Goal: Information Seeking & Learning: Compare options

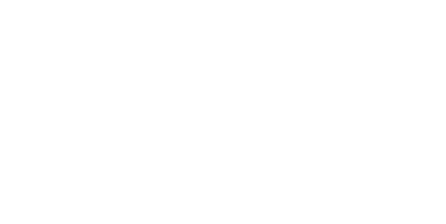
select select "Song"
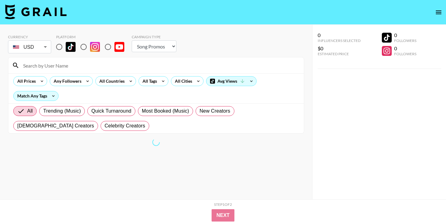
click at [57, 46] on input "radio" at bounding box center [59, 46] width 13 height 13
radio input "true"
click at [155, 46] on select "Choose Type... Song Promos Brand Promos" at bounding box center [154, 46] width 45 height 12
click at [159, 83] on icon at bounding box center [163, 81] width 10 height 9
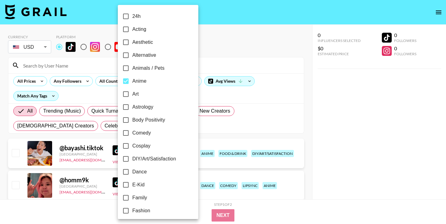
click at [156, 81] on label "Anime" at bounding box center [153, 81] width 69 height 13
click at [132, 81] on input "Anime" at bounding box center [125, 81] width 13 height 13
checkbox input "false"
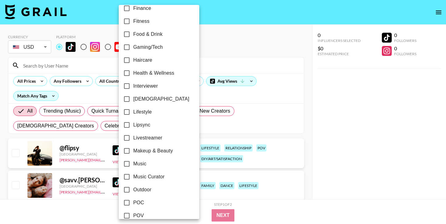
scroll to position [216, 0]
click at [144, 177] on span "Music Curator" at bounding box center [148, 176] width 31 height 7
click at [133, 177] on input "Music Curator" at bounding box center [126, 176] width 13 height 13
checkbox input "true"
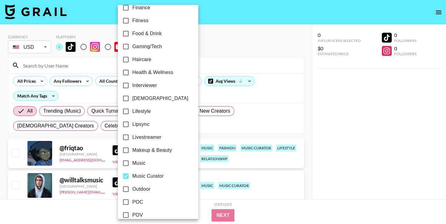
click at [321, 144] on div at bounding box center [223, 112] width 446 height 224
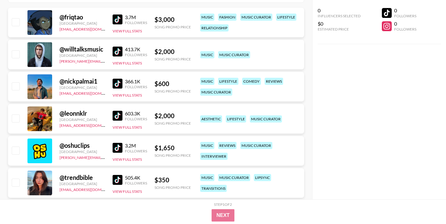
scroll to position [0, 0]
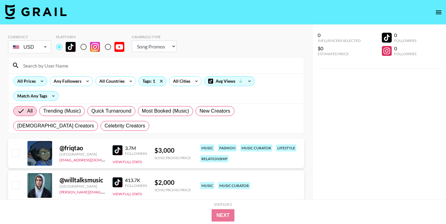
click at [41, 81] on icon at bounding box center [42, 82] width 2 height 2
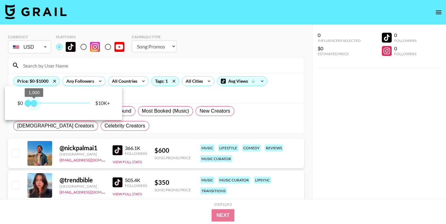
type input "750"
drag, startPoint x: 91, startPoint y: 105, endPoint x: 33, endPoint y: 105, distance: 57.4
click at [33, 105] on span "750" at bounding box center [32, 103] width 6 height 6
click at [352, 156] on div at bounding box center [223, 112] width 446 height 224
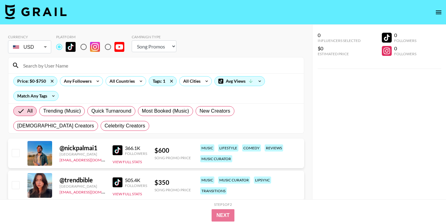
scroll to position [3, 0]
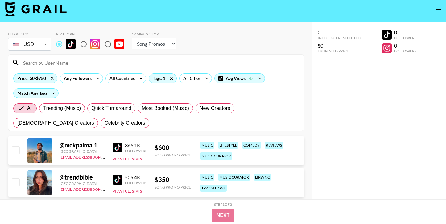
click at [86, 146] on div "@ nickpalmai1" at bounding box center [83, 145] width 46 height 8
click at [118, 147] on img at bounding box center [118, 148] width 10 height 10
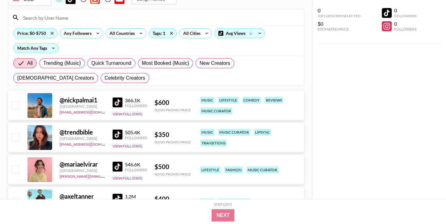
scroll to position [58, 0]
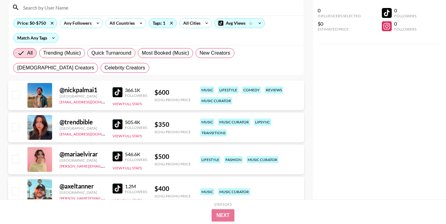
click at [117, 126] on img at bounding box center [118, 124] width 10 height 10
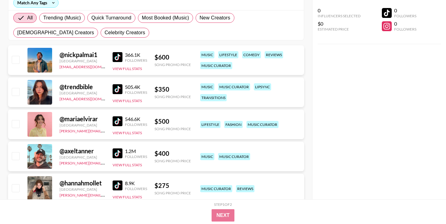
scroll to position [101, 0]
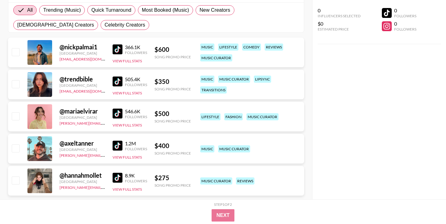
click at [112, 111] on div "@ mariaelvirar [GEOGRAPHIC_DATA] [PERSON_NAME][EMAIL_ADDRESS][DOMAIN_NAME] 546.…" at bounding box center [156, 117] width 296 height 30
click at [120, 113] on img at bounding box center [118, 114] width 10 height 10
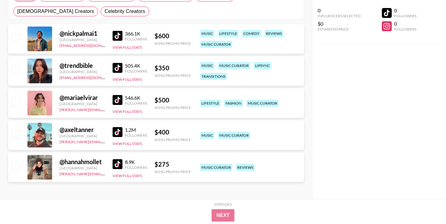
click at [115, 130] on img at bounding box center [118, 132] width 10 height 10
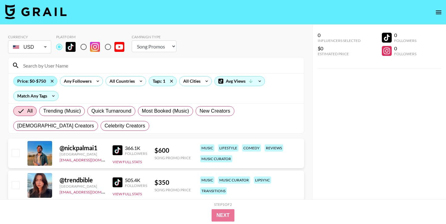
click at [33, 82] on div "Price: $0-$750" at bounding box center [36, 81] width 44 height 9
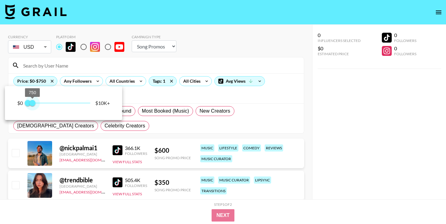
drag, startPoint x: 32, startPoint y: 104, endPoint x: 44, endPoint y: 104, distance: 11.4
click at [35, 104] on span "750" at bounding box center [32, 103] width 6 height 6
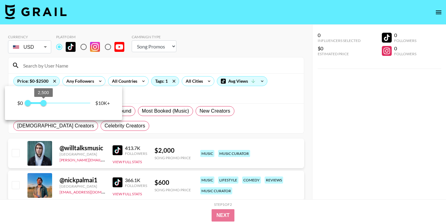
type input "2500"
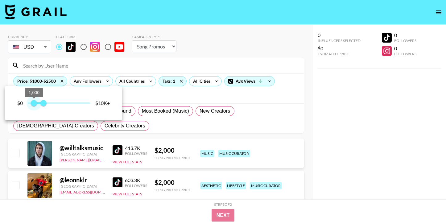
type input "750"
drag, startPoint x: 29, startPoint y: 104, endPoint x: 33, endPoint y: 104, distance: 4.1
click at [33, 104] on span "750" at bounding box center [32, 103] width 6 height 6
type input "2000"
drag, startPoint x: 46, startPoint y: 104, endPoint x: 40, endPoint y: 104, distance: 5.9
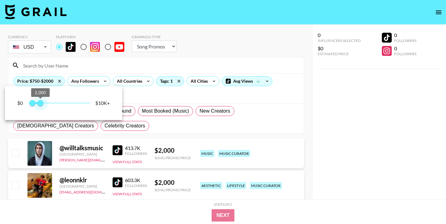
click at [40, 104] on span "2,000" at bounding box center [40, 103] width 6 height 6
click at [316, 125] on div at bounding box center [223, 112] width 446 height 224
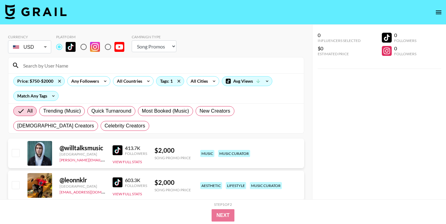
click at [119, 148] on img at bounding box center [118, 150] width 10 height 10
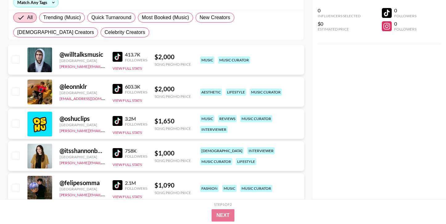
scroll to position [115, 0]
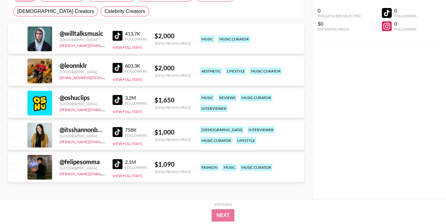
click at [119, 163] on img at bounding box center [118, 164] width 10 height 10
click at [117, 132] on img at bounding box center [118, 132] width 10 height 10
click at [119, 102] on img at bounding box center [118, 100] width 10 height 10
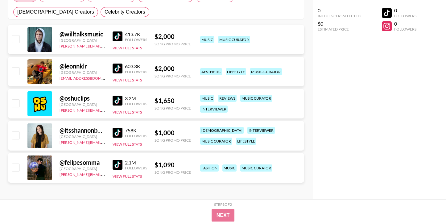
click at [121, 70] on img at bounding box center [118, 69] width 10 height 10
